Goal: Use online tool/utility

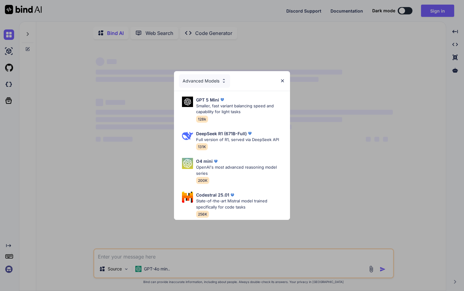
click at [214, 82] on div "Advanced Models" at bounding box center [204, 80] width 51 height 13
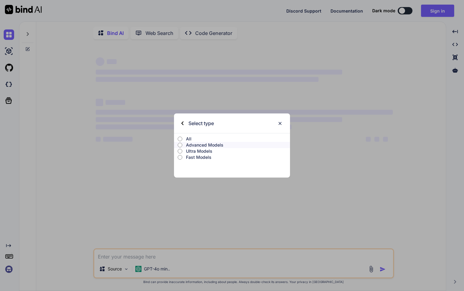
click at [185, 136] on label "All" at bounding box center [232, 139] width 116 height 6
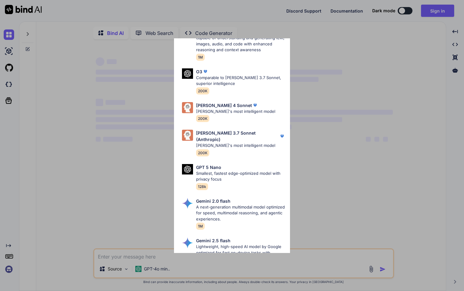
scroll to position [345, 0]
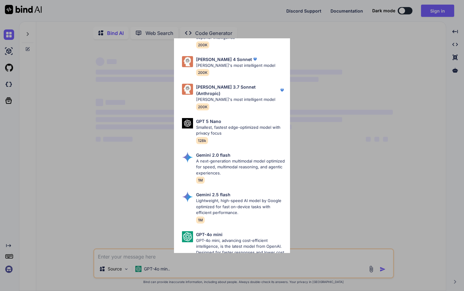
click at [283, 21] on div "All GPT 5 Mini Smaller, fast variant balancing speed and capability for light t…" at bounding box center [232, 145] width 464 height 291
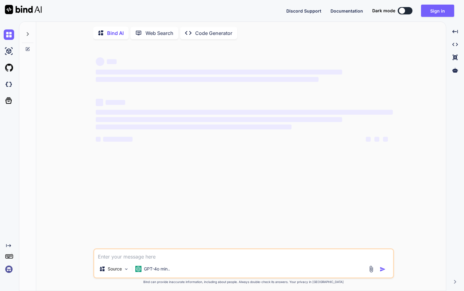
type textarea "x"
click at [195, 33] on icon "Created with Pixso." at bounding box center [190, 33] width 10 height 6
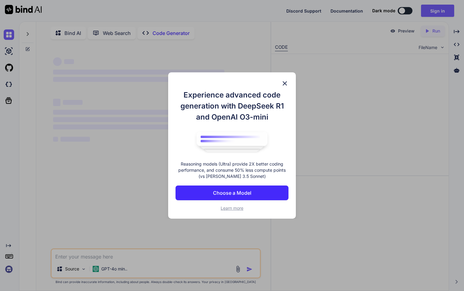
click at [283, 84] on img at bounding box center [284, 83] width 7 height 7
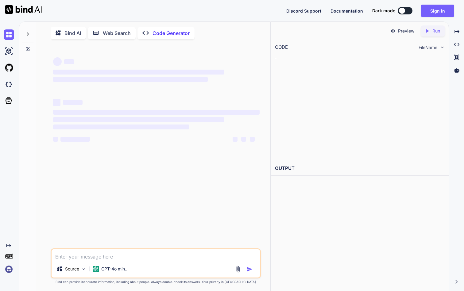
click at [133, 252] on textarea at bounding box center [156, 254] width 208 height 11
paste textarea "Loremi dolor | SITAM.co Adip elitse doeiusm, Temporinci utlaboreet! Dol mag ali…"
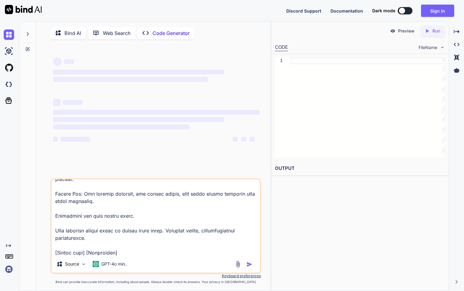
scroll to position [383, 0]
type textarea "Loremi dolor | SITAM.co Adip elitse doeiusm, Temporinci utlaboreet! Dol mag ali…"
click at [119, 266] on p "GPT-4o min.." at bounding box center [114, 264] width 26 height 6
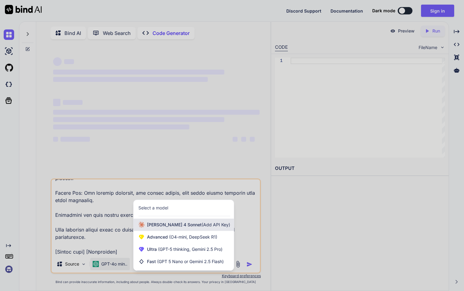
click at [214, 228] on div "[PERSON_NAME] 4 Sonnet (Add API Key)" at bounding box center [183, 225] width 100 height 12
